Goal: Task Accomplishment & Management: Use online tool/utility

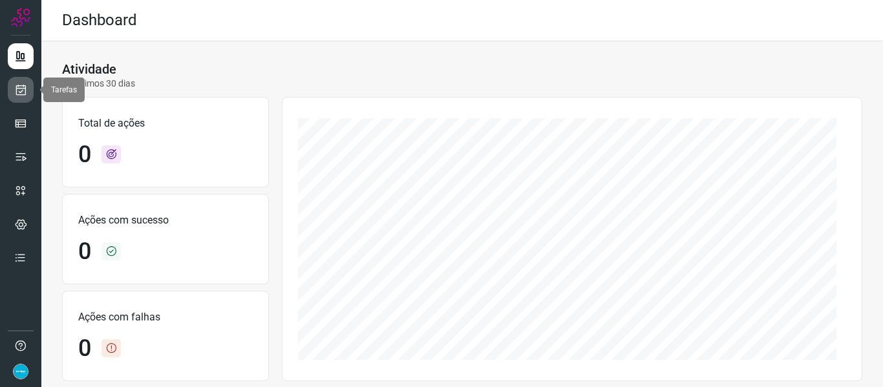
click at [22, 81] on link at bounding box center [21, 90] width 26 height 26
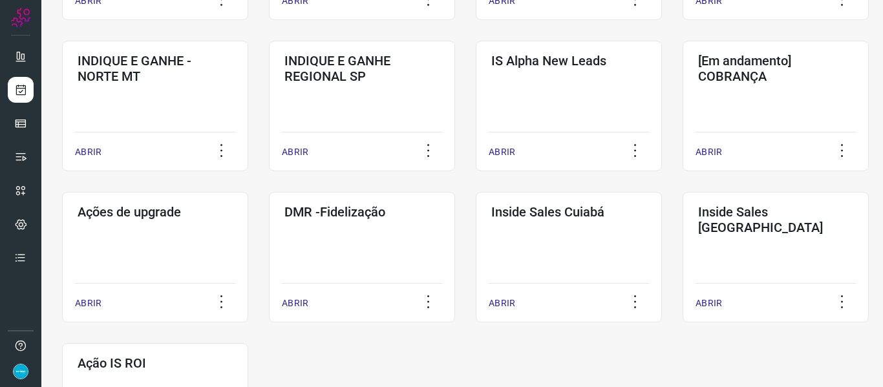
scroll to position [517, 0]
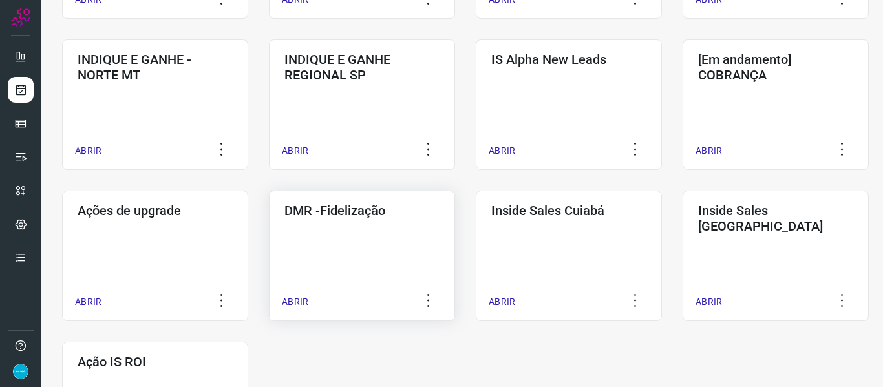
click at [297, 301] on p "ABRIR" at bounding box center [295, 302] width 27 height 14
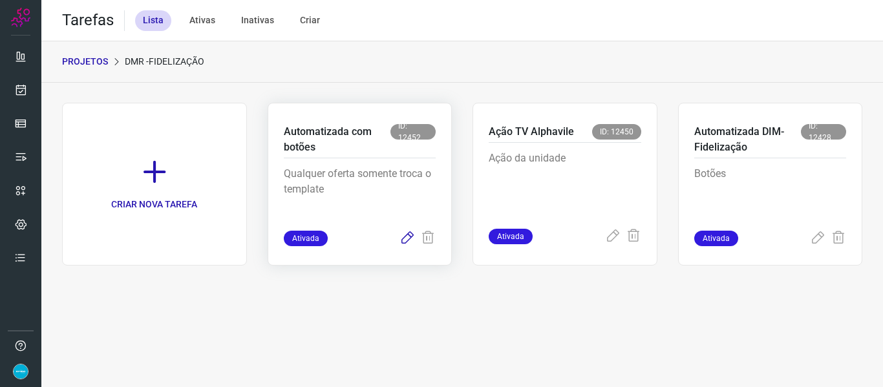
click at [407, 239] on icon at bounding box center [408, 239] width 16 height 16
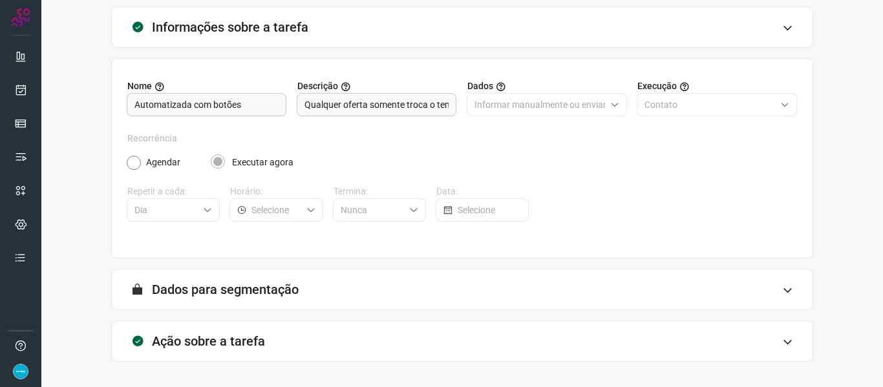
scroll to position [118, 0]
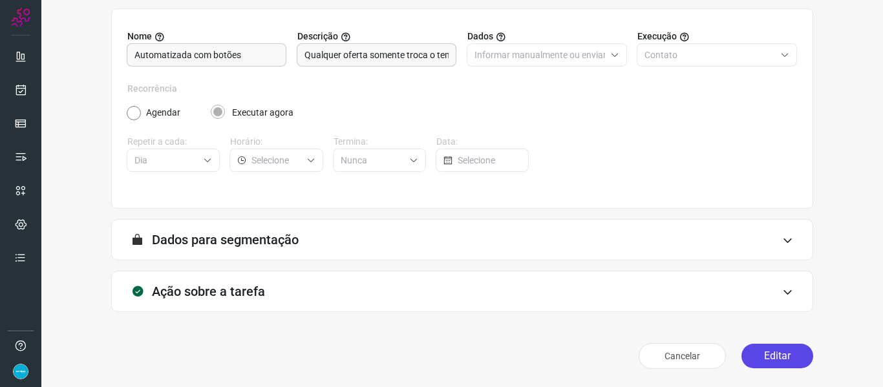
click at [769, 352] on button "Editar" at bounding box center [778, 356] width 72 height 25
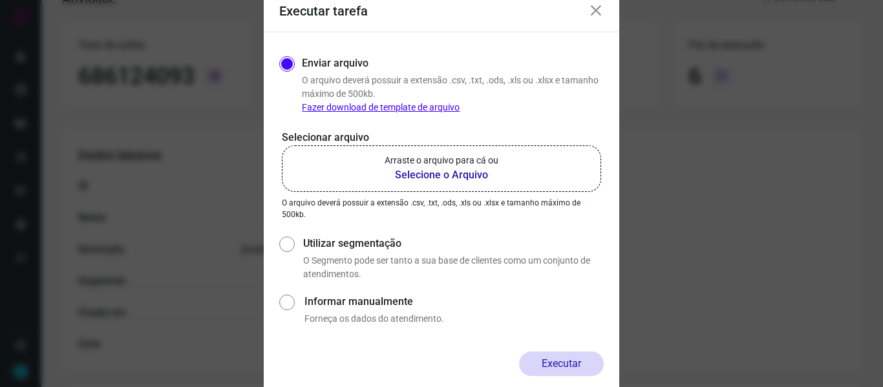
click at [421, 178] on b "Selecione o Arquivo" at bounding box center [442, 175] width 114 height 16
click at [0, 0] on input "Arraste o arquivo para cá ou Selecione o Arquivo" at bounding box center [0, 0] width 0 height 0
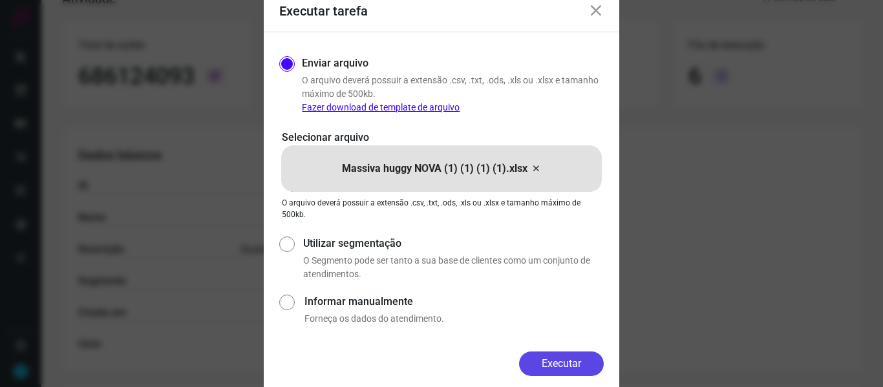
click at [559, 367] on button "Executar" at bounding box center [561, 364] width 85 height 25
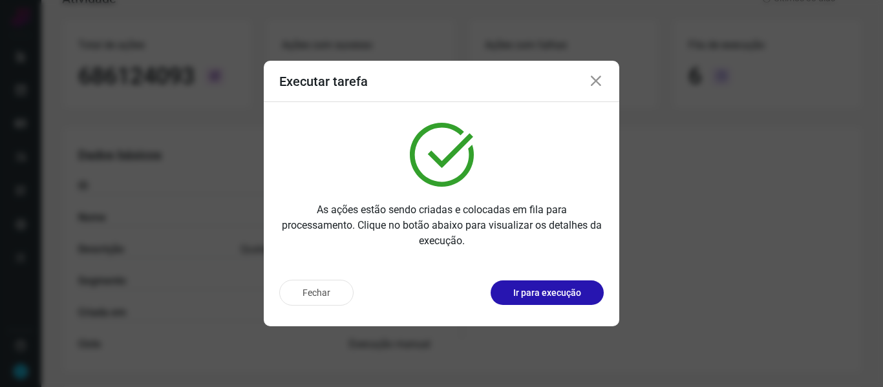
click at [597, 85] on icon at bounding box center [596, 82] width 16 height 16
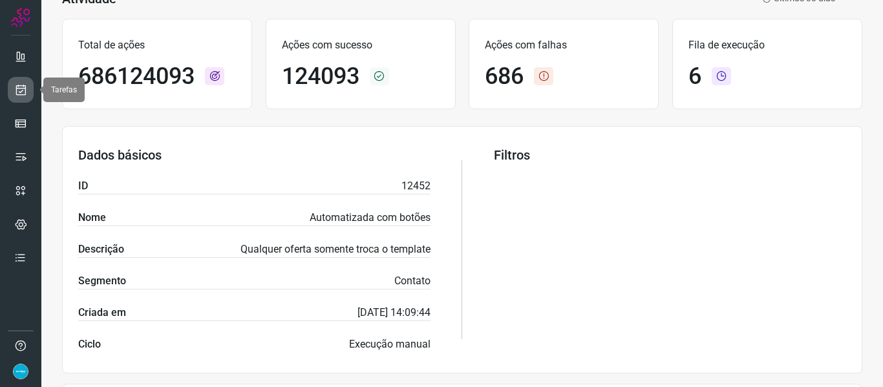
click at [30, 92] on link at bounding box center [21, 90] width 26 height 26
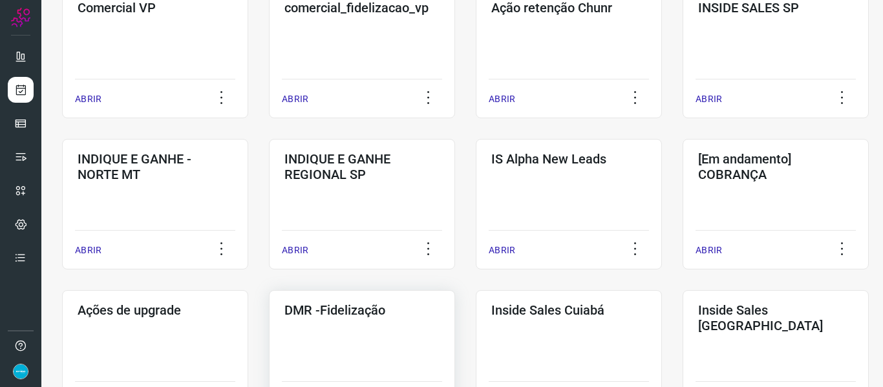
scroll to position [547, 0]
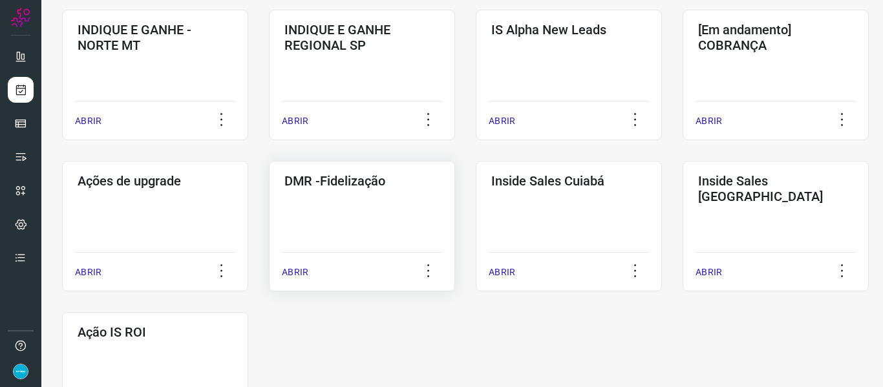
click at [294, 273] on p "ABRIR" at bounding box center [295, 273] width 27 height 14
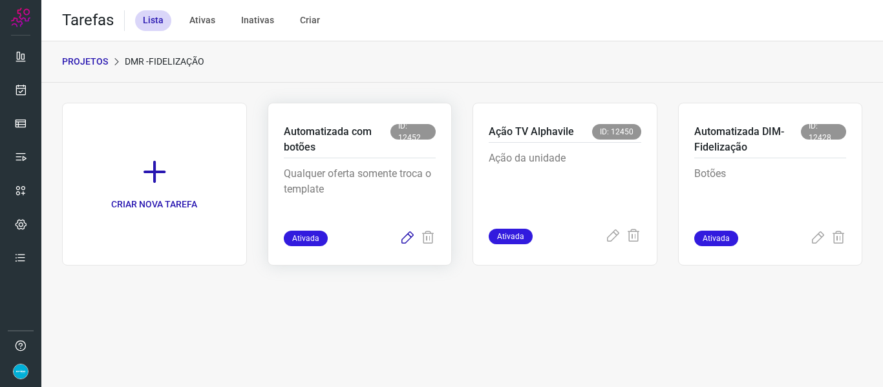
click at [405, 243] on icon at bounding box center [408, 239] width 16 height 16
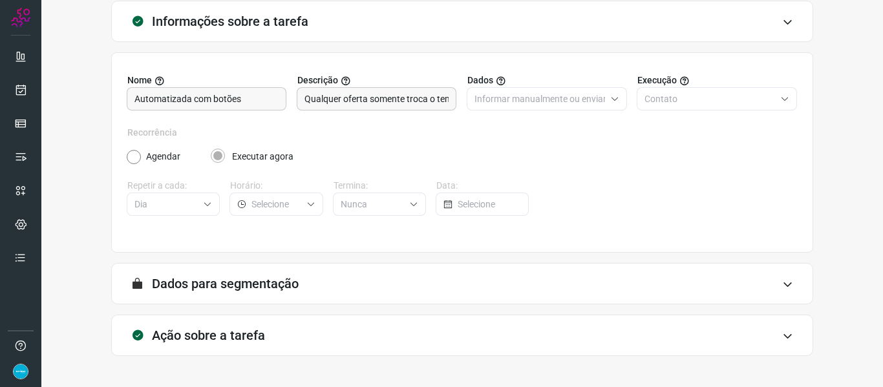
scroll to position [118, 0]
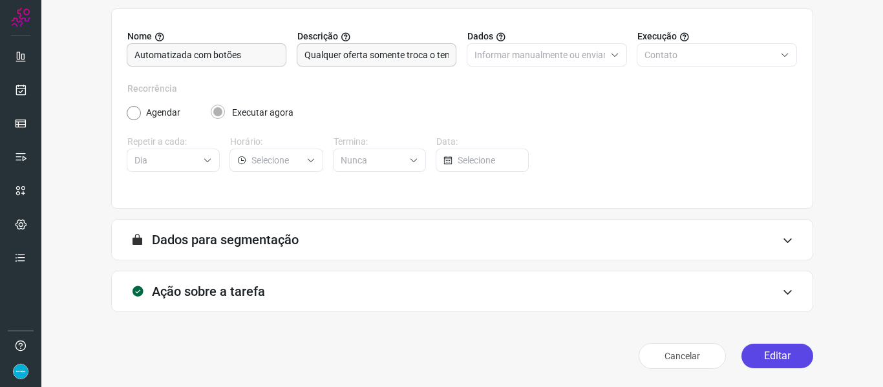
click at [757, 361] on button "Editar" at bounding box center [778, 356] width 72 height 25
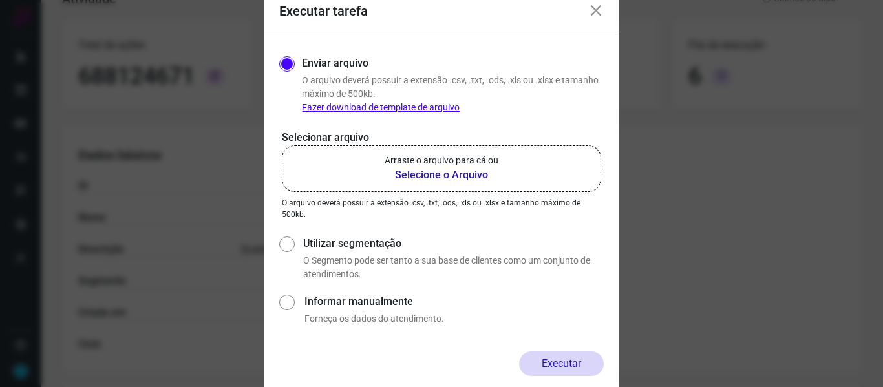
click at [455, 178] on b "Selecione o Arquivo" at bounding box center [442, 175] width 114 height 16
click at [0, 0] on input "Arraste o arquivo para cá ou Selecione o Arquivo" at bounding box center [0, 0] width 0 height 0
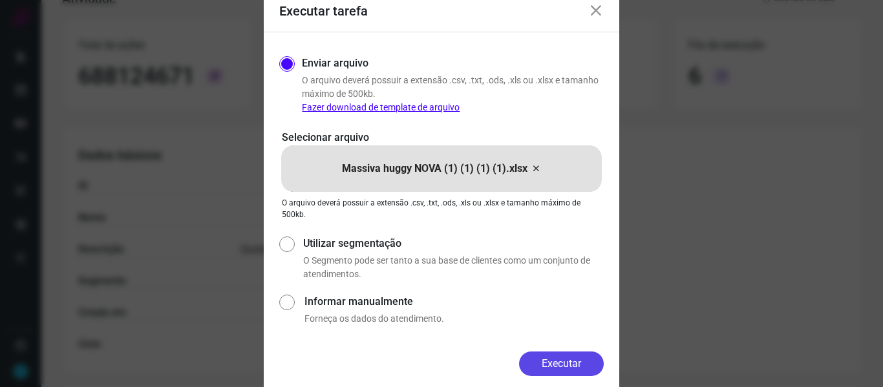
click at [570, 370] on button "Executar" at bounding box center [561, 364] width 85 height 25
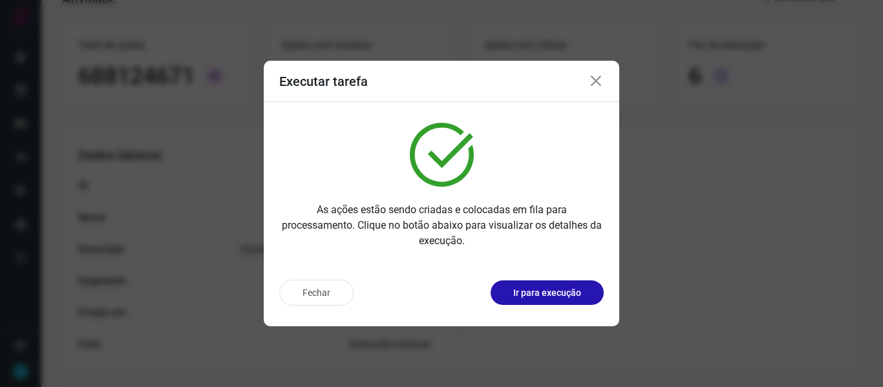
click at [597, 80] on icon at bounding box center [596, 82] width 16 height 16
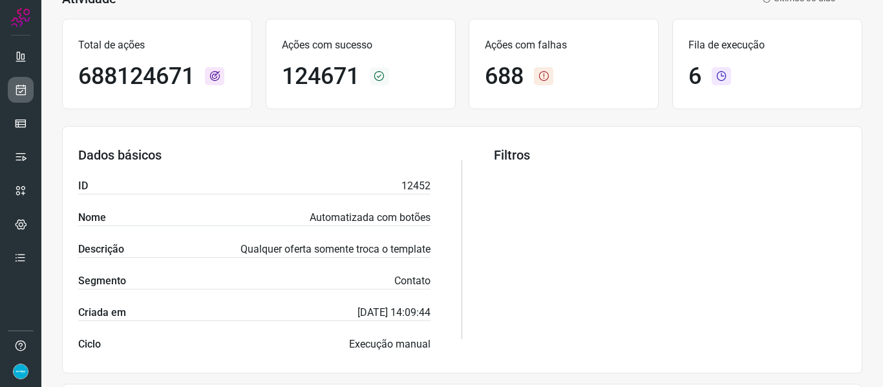
click at [18, 86] on icon at bounding box center [21, 89] width 14 height 13
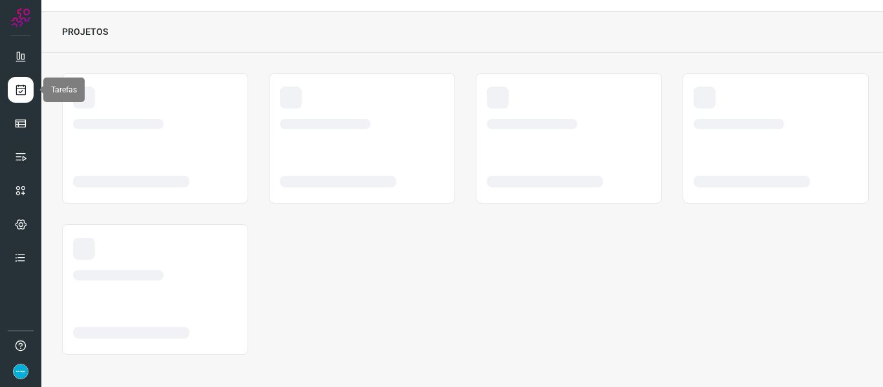
scroll to position [30, 0]
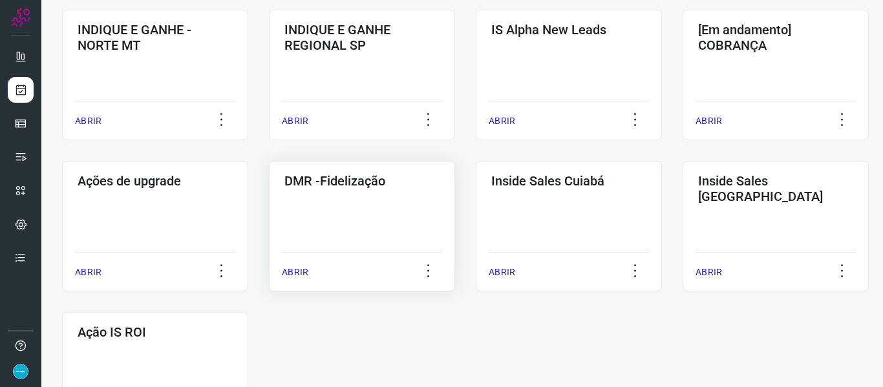
click at [295, 270] on p "ABRIR" at bounding box center [295, 273] width 27 height 14
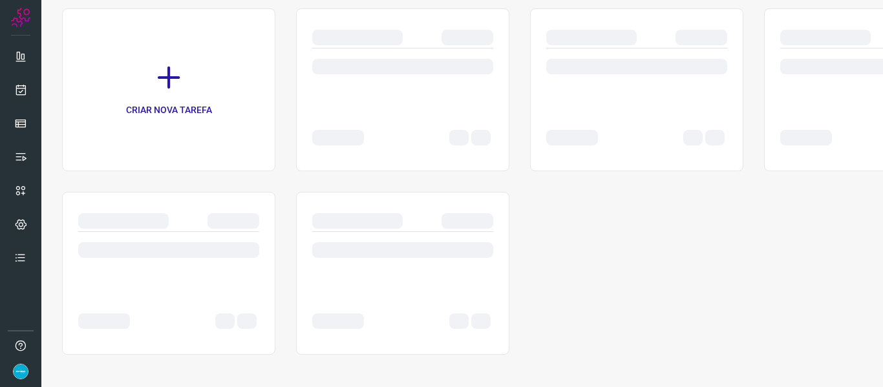
scroll to position [94, 0]
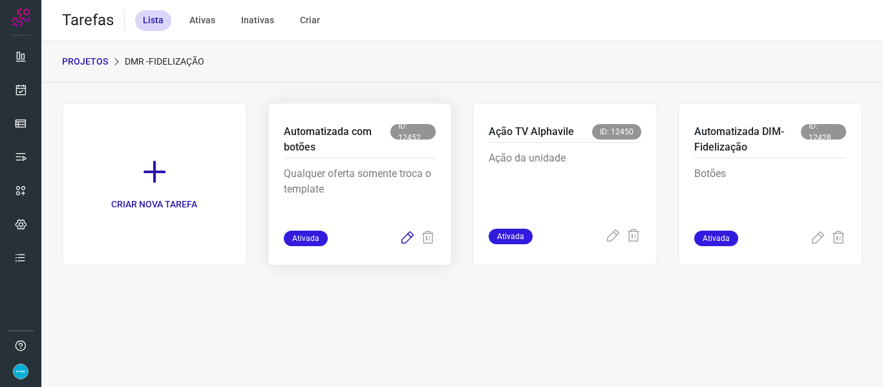
click at [405, 241] on icon at bounding box center [408, 239] width 16 height 16
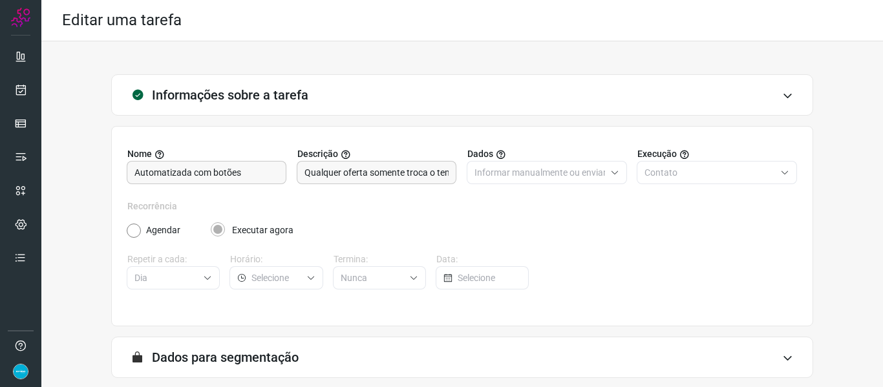
scroll to position [118, 0]
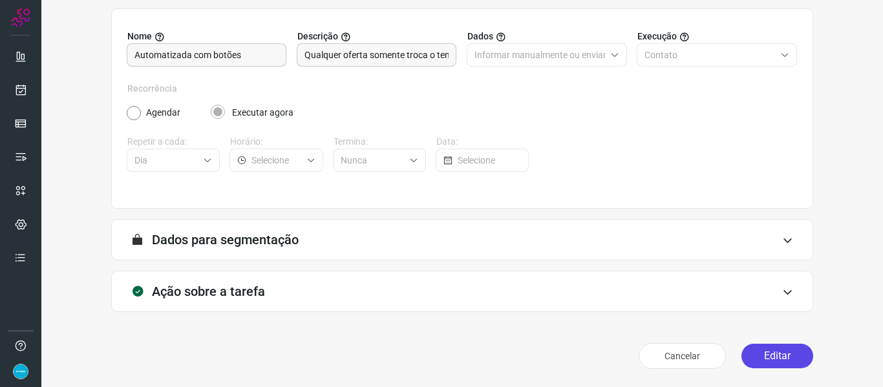
click at [783, 348] on button "Editar" at bounding box center [778, 356] width 72 height 25
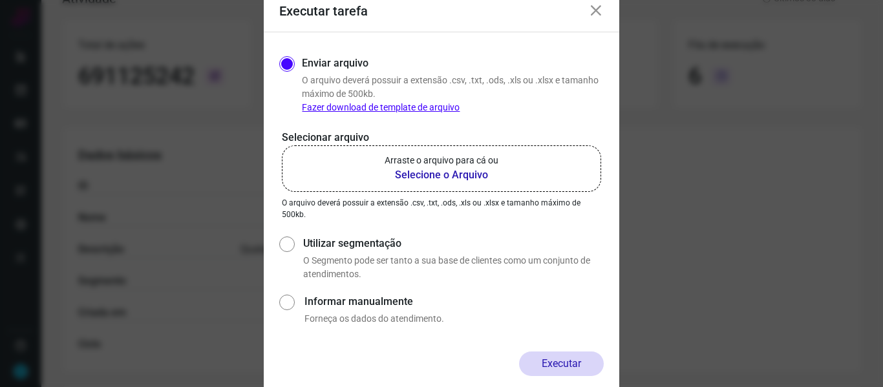
click at [458, 170] on b "Selecione o Arquivo" at bounding box center [442, 175] width 114 height 16
click at [0, 0] on input "Arraste o arquivo para cá ou Selecione o Arquivo" at bounding box center [0, 0] width 0 height 0
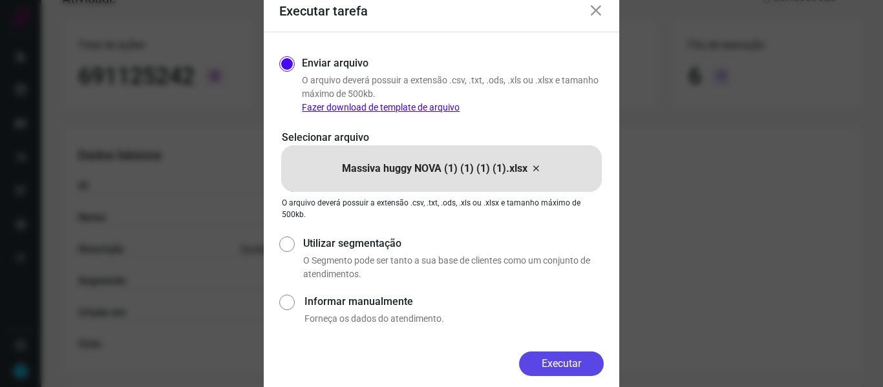
click at [557, 365] on button "Executar" at bounding box center [561, 364] width 85 height 25
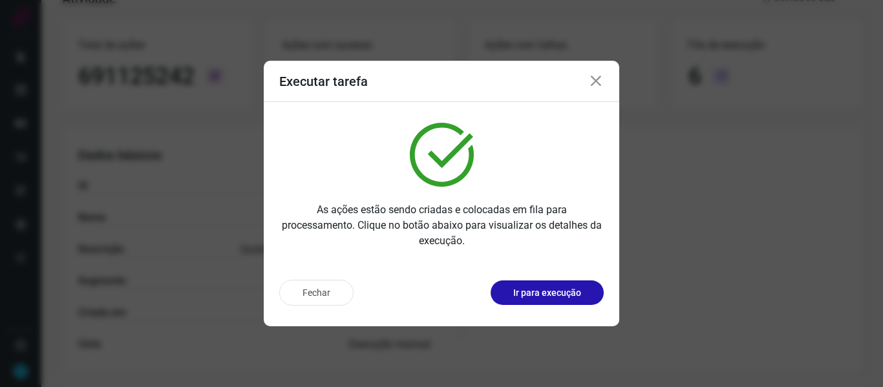
click at [594, 84] on icon at bounding box center [596, 82] width 16 height 16
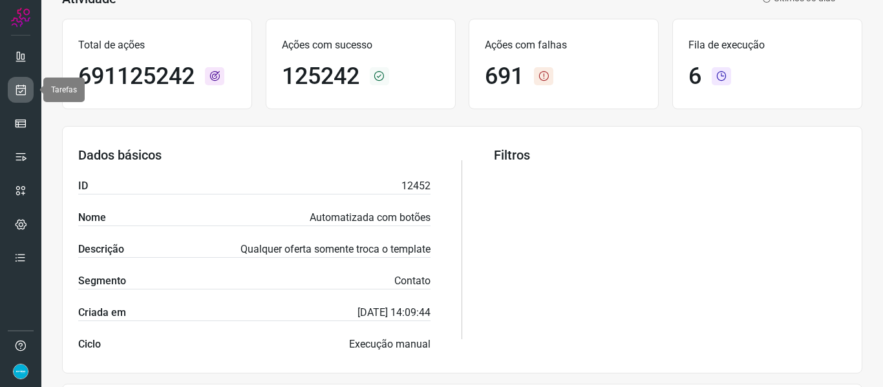
click at [20, 89] on icon at bounding box center [21, 89] width 14 height 13
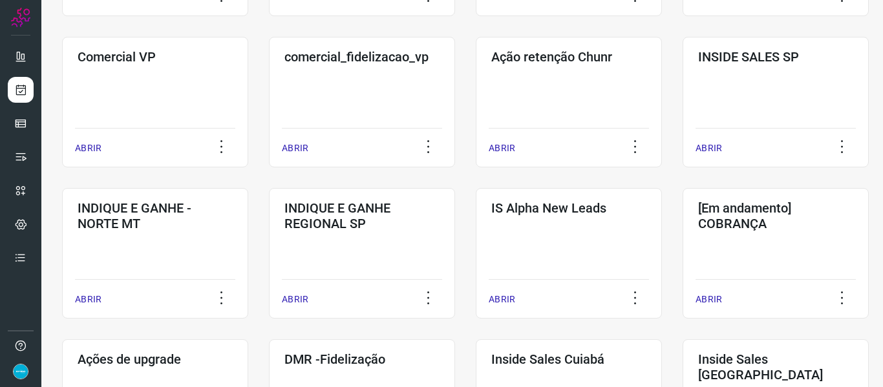
scroll to position [666, 0]
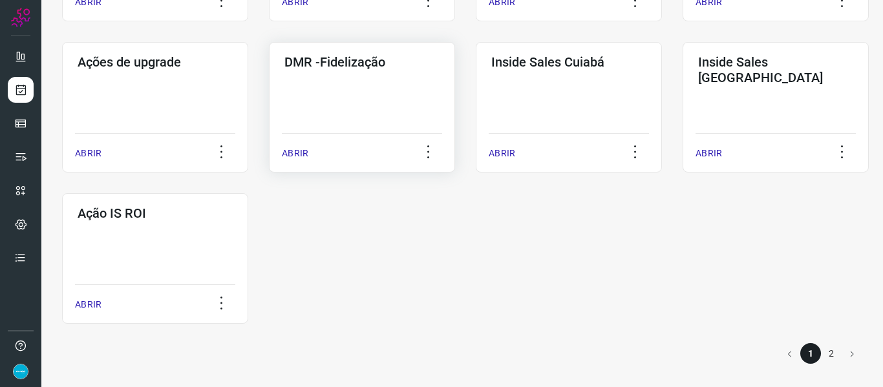
click at [296, 151] on p "ABRIR" at bounding box center [295, 154] width 27 height 14
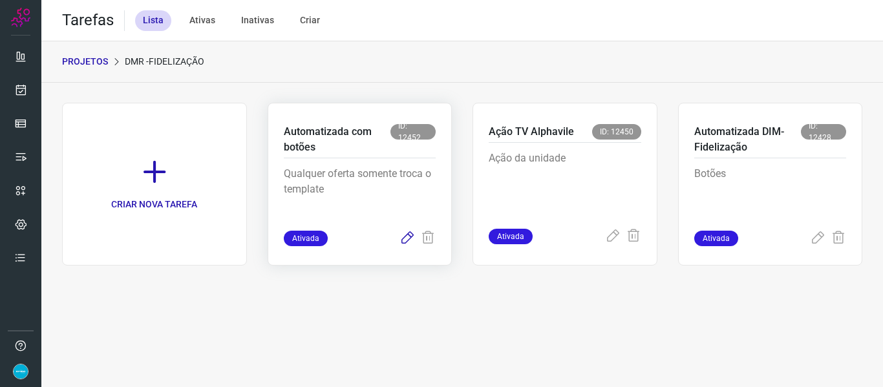
click at [407, 244] on icon at bounding box center [408, 239] width 16 height 16
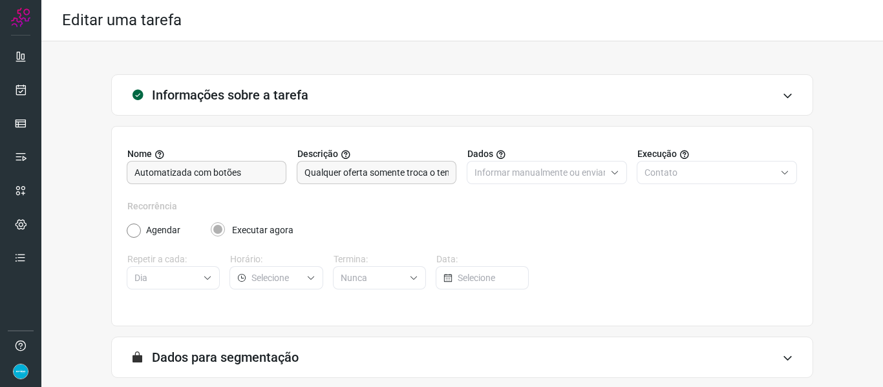
scroll to position [118, 0]
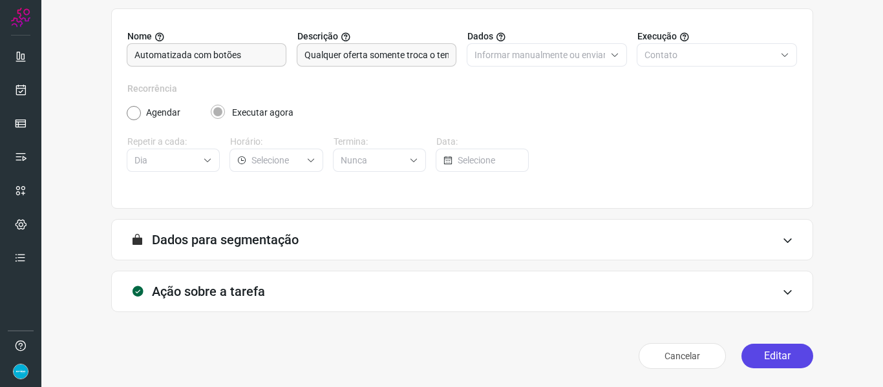
click at [782, 346] on button "Editar" at bounding box center [778, 356] width 72 height 25
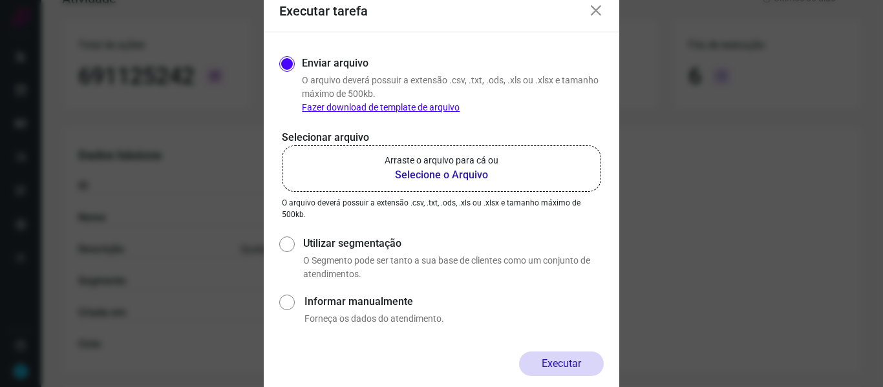
click at [442, 175] on b "Selecione o Arquivo" at bounding box center [442, 175] width 114 height 16
click at [0, 0] on input "Arraste o arquivo para cá ou Selecione o Arquivo" at bounding box center [0, 0] width 0 height 0
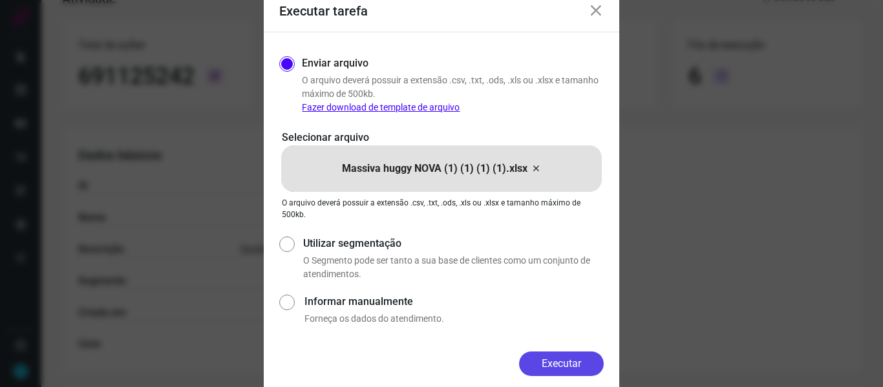
click at [585, 367] on button "Executar" at bounding box center [561, 364] width 85 height 25
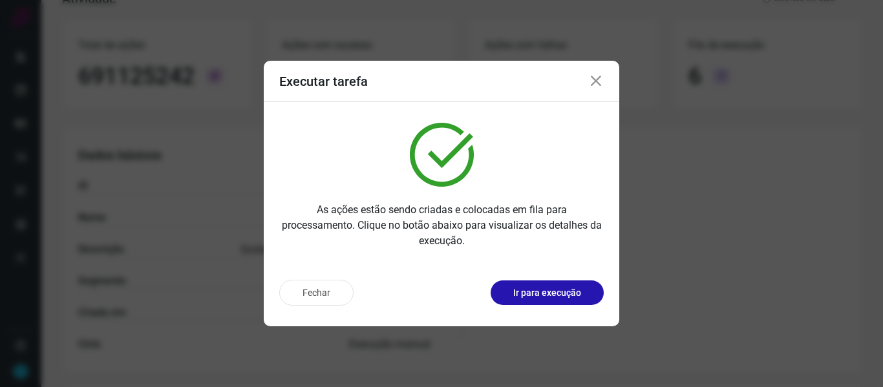
click at [597, 81] on icon at bounding box center [596, 82] width 16 height 16
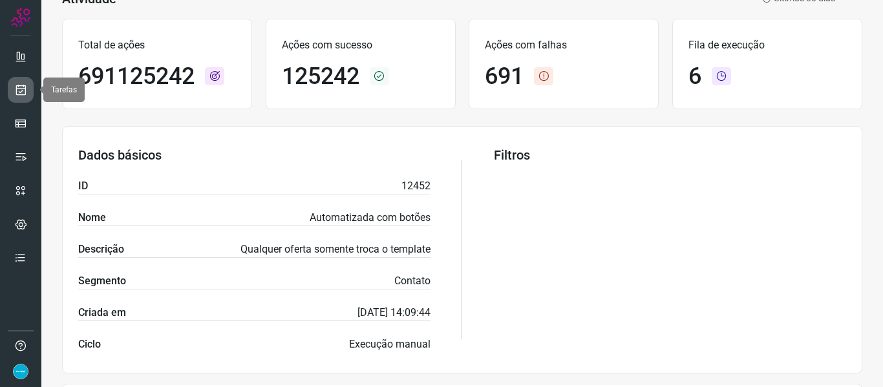
click at [27, 91] on icon at bounding box center [21, 89] width 14 height 13
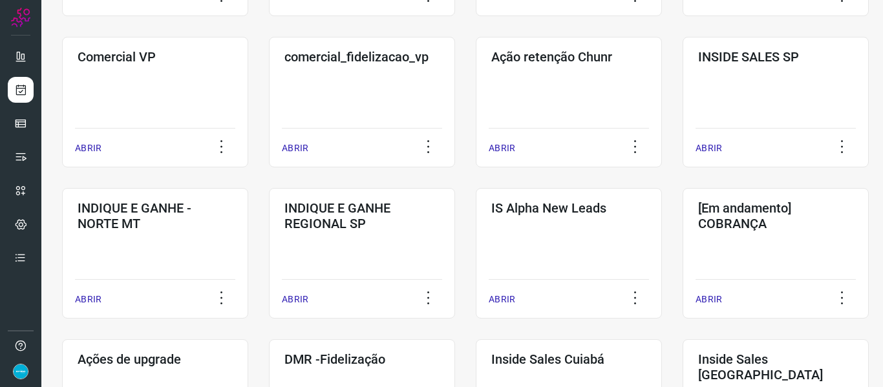
scroll to position [666, 0]
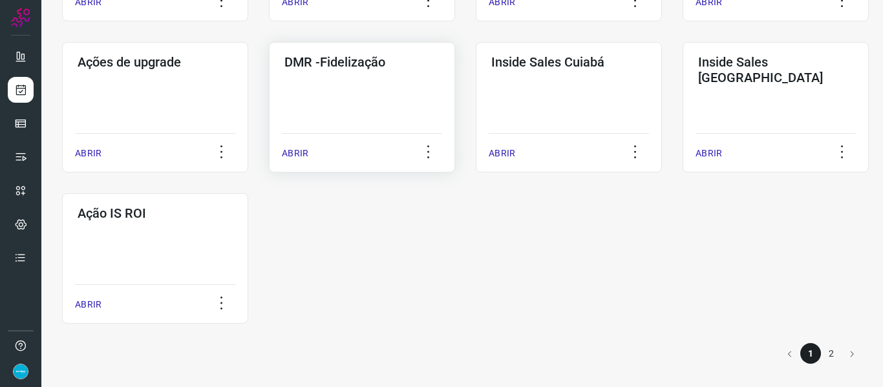
click at [296, 156] on p "ABRIR" at bounding box center [295, 154] width 27 height 14
